Goal: Check status

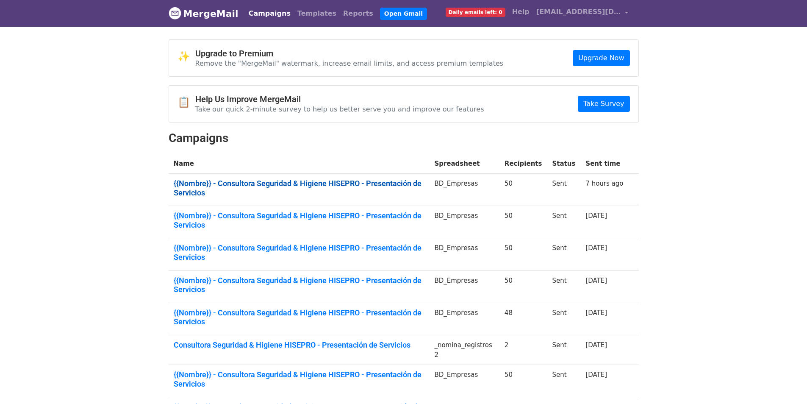
click at [247, 182] on link "{{Nombre}} - Consultora Seguridad & Higiene HISEPRO - Presentación de Servicios" at bounding box center [299, 188] width 251 height 18
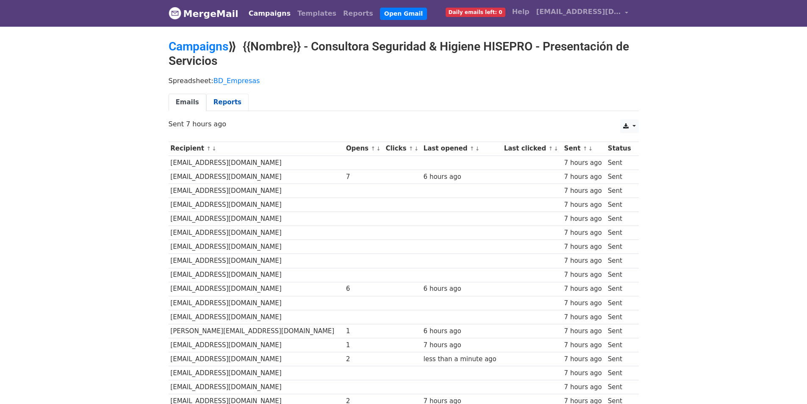
click at [218, 97] on link "Reports" at bounding box center [227, 102] width 42 height 17
